Goal: Task Accomplishment & Management: Use online tool/utility

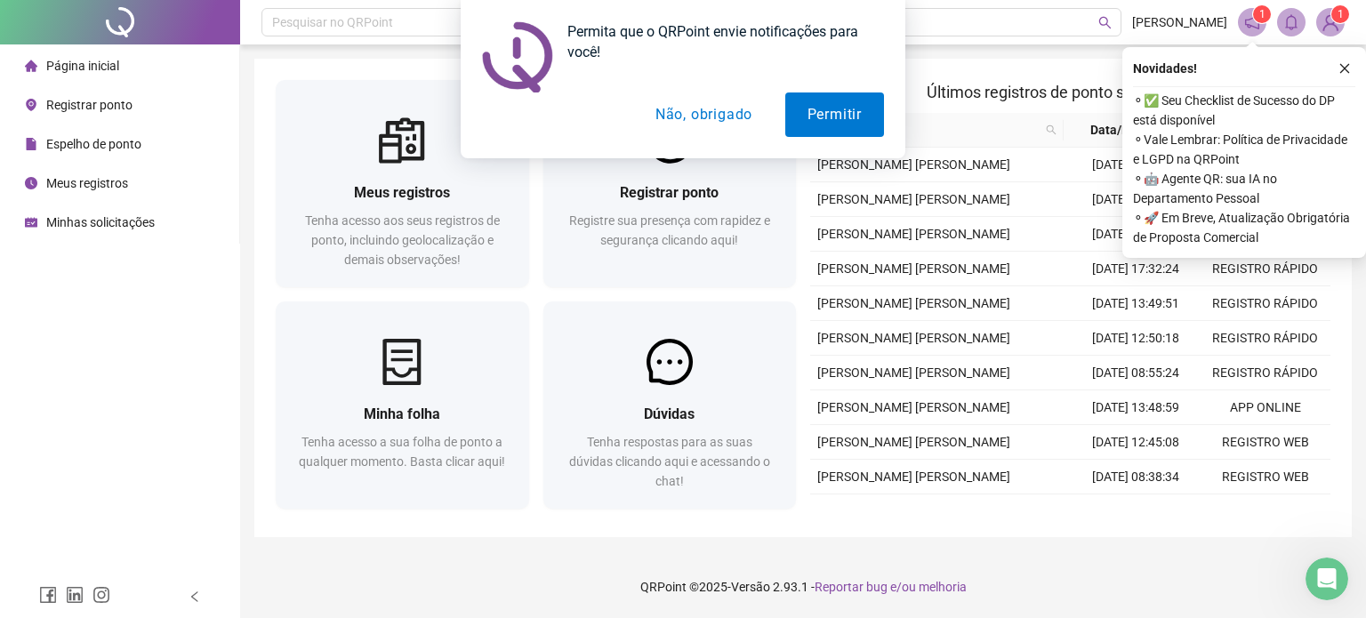
drag, startPoint x: 722, startPoint y: 100, endPoint x: 722, endPoint y: 109, distance: 9.8
click at [722, 100] on button "Não, obrigado" at bounding box center [703, 114] width 141 height 44
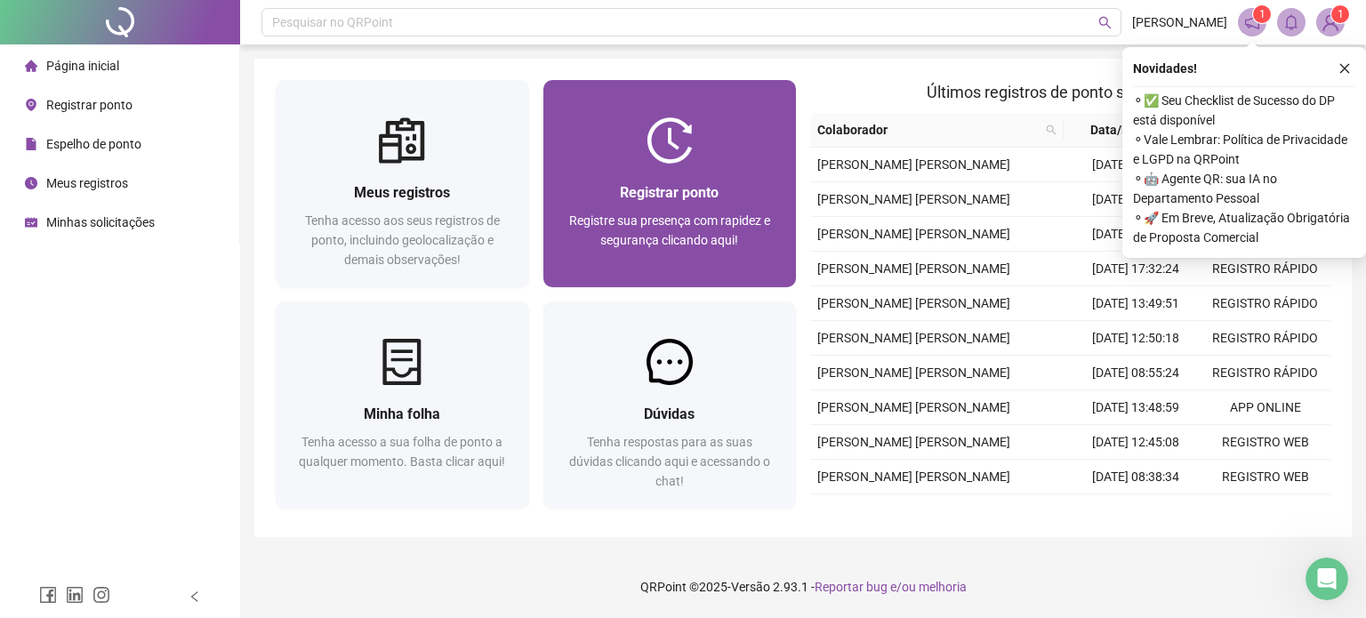
click at [694, 191] on span "Registrar ponto" at bounding box center [669, 192] width 99 height 17
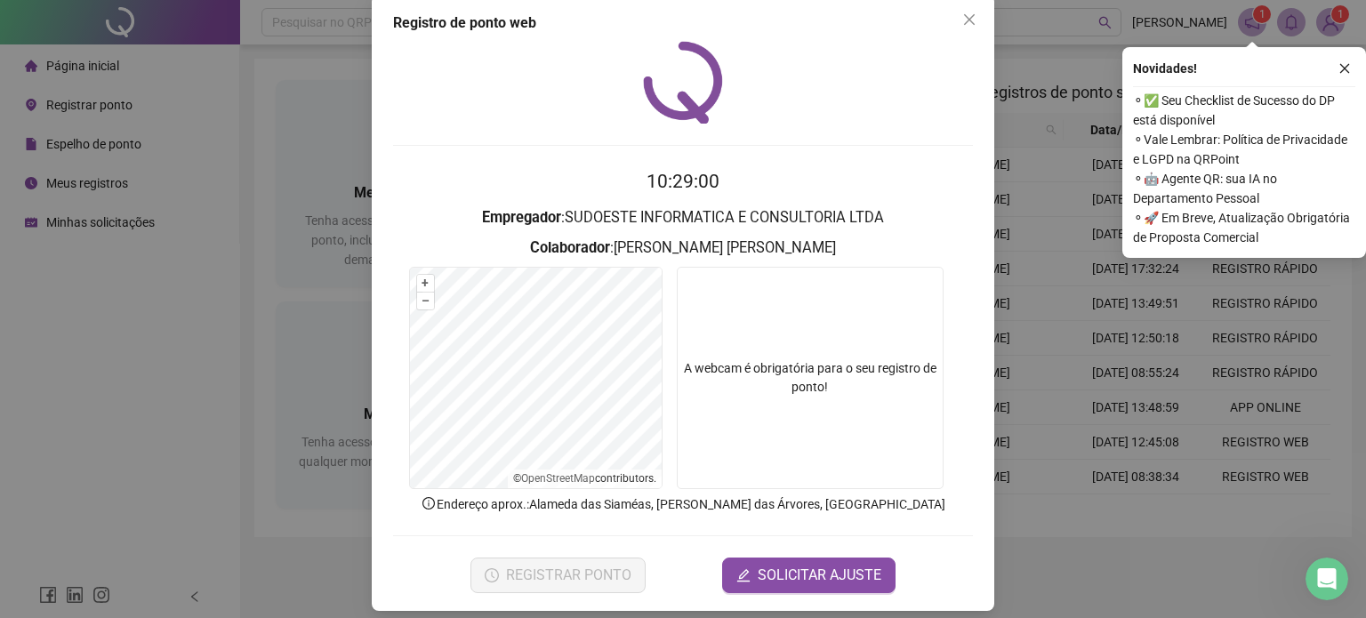
scroll to position [36, 0]
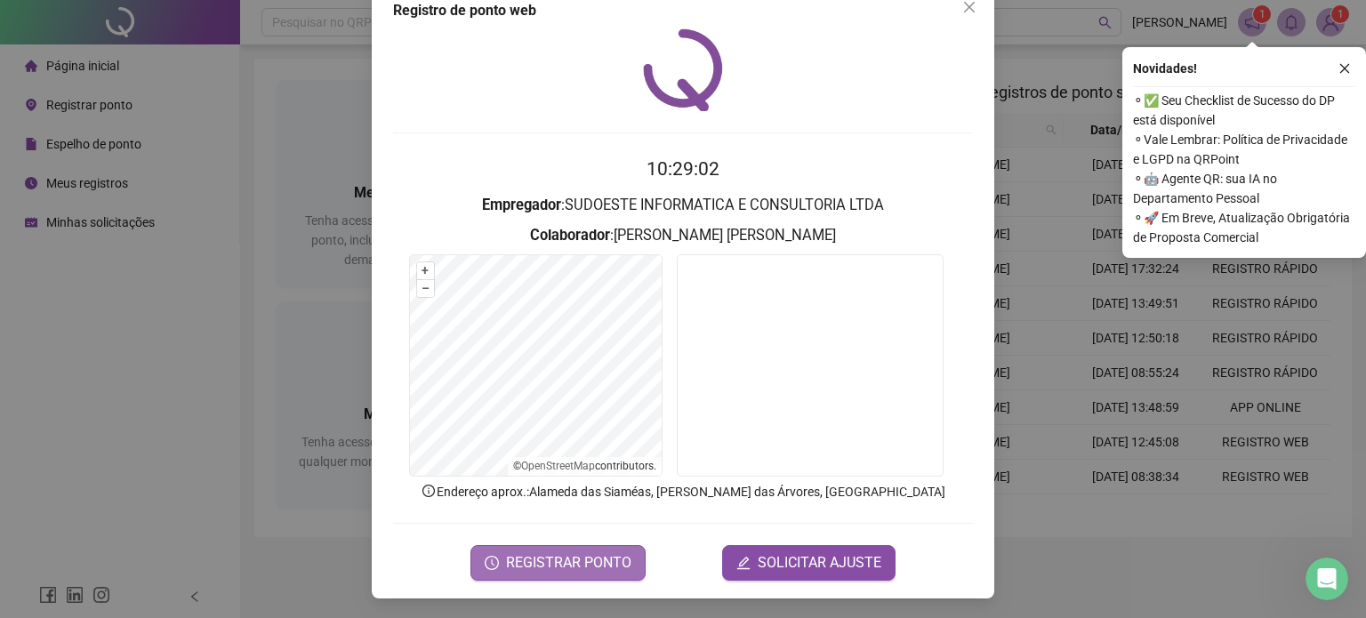
click at [583, 549] on button "REGISTRAR PONTO" at bounding box center [557, 563] width 175 height 36
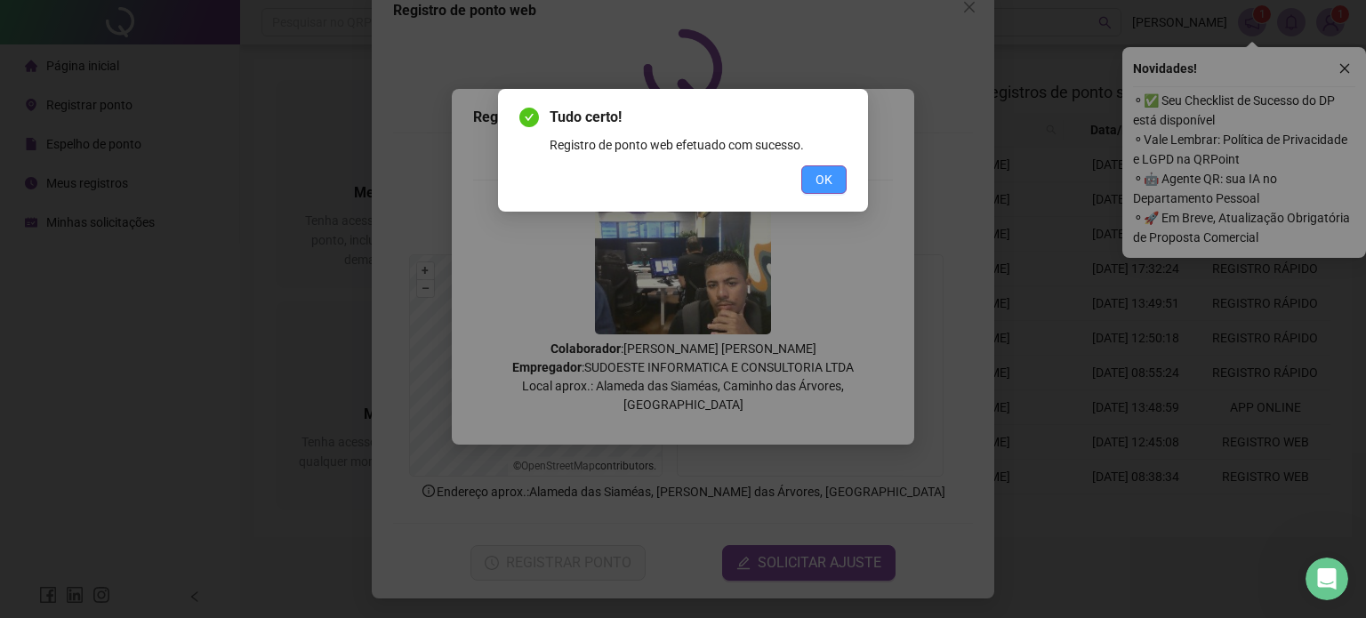
click at [826, 168] on button "OK" at bounding box center [823, 179] width 45 height 28
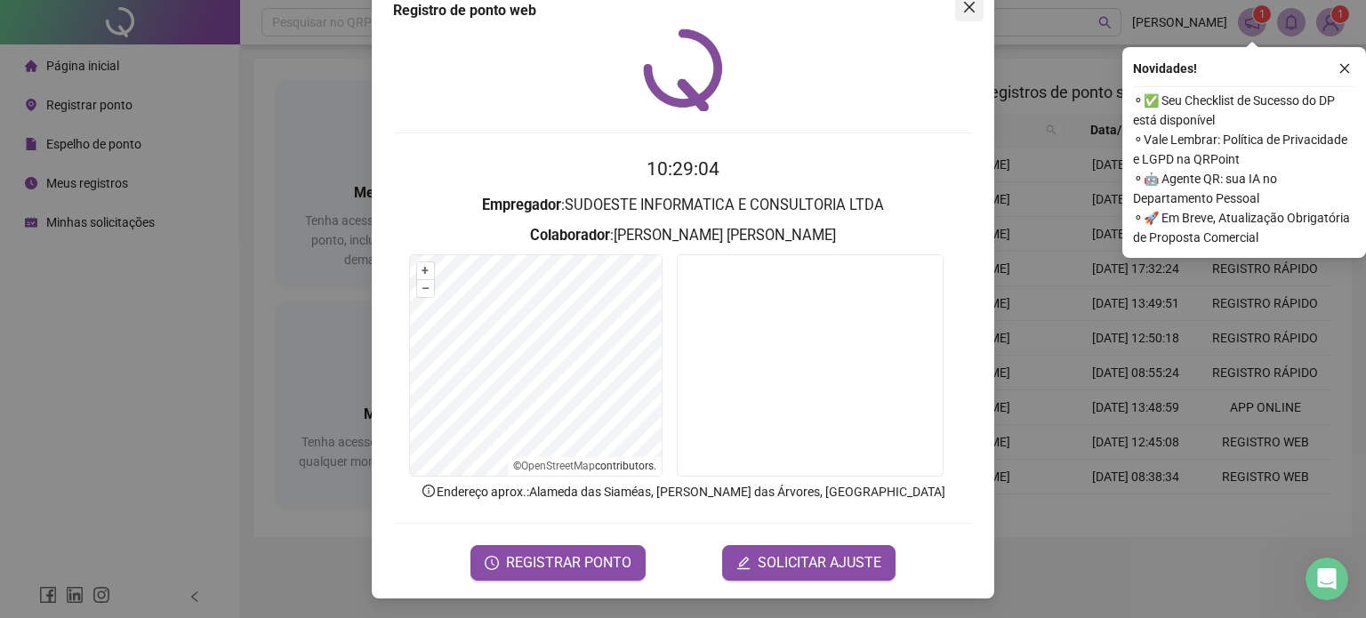
click at [955, 3] on span "Close" at bounding box center [969, 7] width 28 height 14
